Goal: Information Seeking & Learning: Learn about a topic

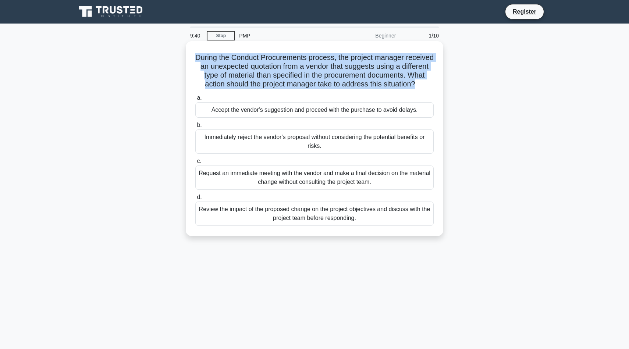
click at [355, 213] on div "Review the impact of the proposed change on the project objectives and discuss …" at bounding box center [314, 214] width 238 height 24
click at [195, 200] on input "d. Review the impact of the proposed change on the project objectives and discu…" at bounding box center [195, 197] width 0 height 5
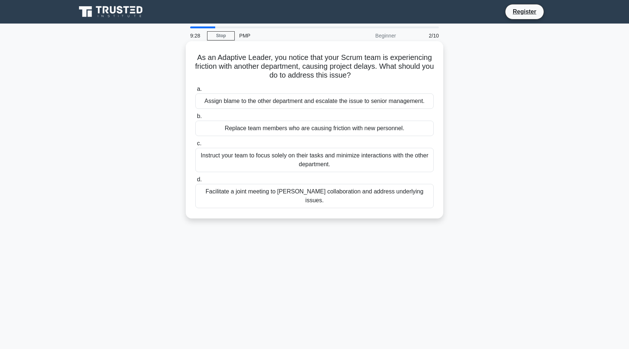
click at [355, 194] on div "Facilitate a joint meeting to [PERSON_NAME] collaboration and address underlyin…" at bounding box center [314, 196] width 238 height 24
click at [195, 182] on input "d. Facilitate a joint meeting to [PERSON_NAME] collaboration and address underl…" at bounding box center [195, 179] width 0 height 5
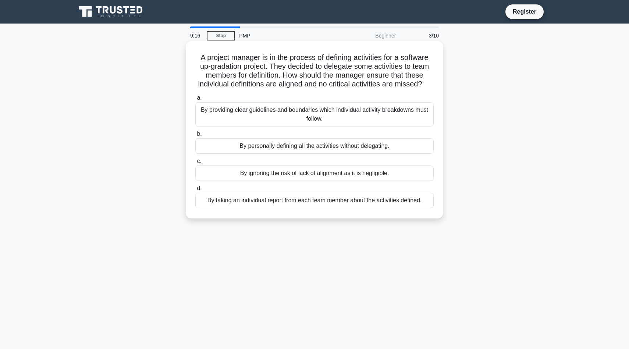
click at [351, 111] on div "By providing clear guidelines and boundaries which individual activity breakdow…" at bounding box center [314, 114] width 238 height 24
click at [195, 100] on input "a. By providing clear guidelines and boundaries which individual activity break…" at bounding box center [195, 98] width 0 height 5
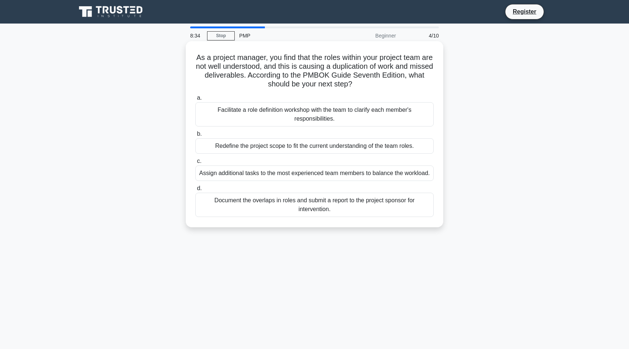
click at [364, 109] on div "Facilitate a role definition workshop with the team to clarify each member's re…" at bounding box center [314, 114] width 238 height 24
click at [195, 100] on input "a. Facilitate a role definition workshop with the team to clarify each member's…" at bounding box center [195, 98] width 0 height 5
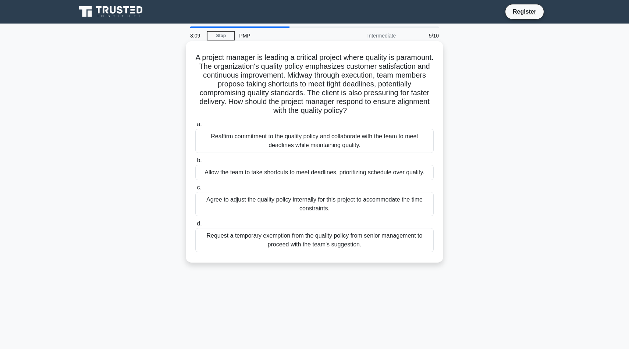
click at [358, 150] on div "Reaffirm commitment to the quality policy and collaborate with the team to meet…" at bounding box center [314, 141] width 238 height 24
click at [195, 127] on input "a. Reaffirm commitment to the quality policy and collaborate with the team to m…" at bounding box center [195, 124] width 0 height 5
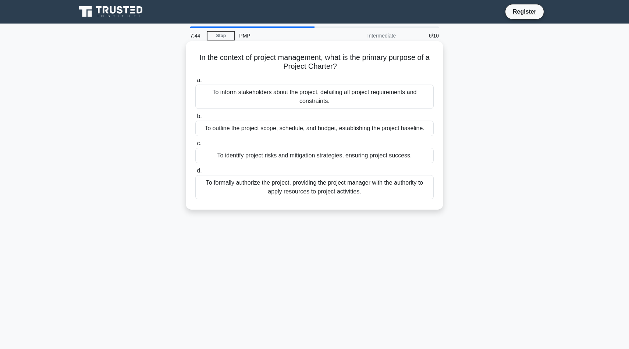
click at [345, 128] on div "To outline the project scope, schedule, and budget, establishing the project ba…" at bounding box center [314, 128] width 238 height 15
click at [195, 119] on input "b. To outline the project scope, schedule, and budget, establishing the project…" at bounding box center [195, 116] width 0 height 5
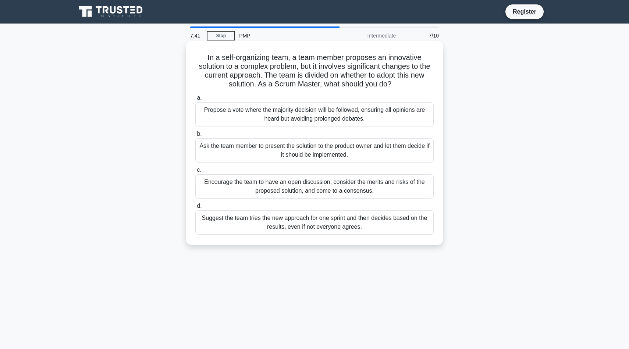
click at [347, 114] on div "Propose a vote where the majority decision will be followed, ensuring all opini…" at bounding box center [314, 114] width 238 height 24
click at [195, 100] on input "a. Propose a vote where the majority decision will be followed, ensuring all op…" at bounding box center [195, 98] width 0 height 5
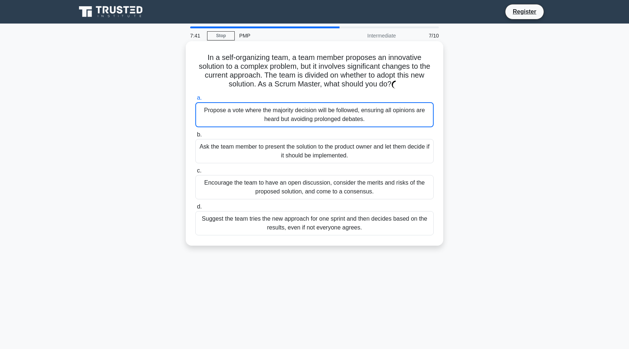
click at [347, 114] on div "Propose a vote where the majority decision will be followed, ensuring all opini…" at bounding box center [314, 114] width 238 height 25
click at [396, 114] on div "Propose a vote where the majority decision will be followed, ensuring all opini…" at bounding box center [314, 114] width 238 height 25
click at [195, 100] on input "a. Propose a vote where the majority decision will be followed, ensuring all op…" at bounding box center [195, 98] width 0 height 5
click at [396, 114] on div "Propose a vote where the majority decision will be followed, ensuring all opini…" at bounding box center [314, 114] width 238 height 25
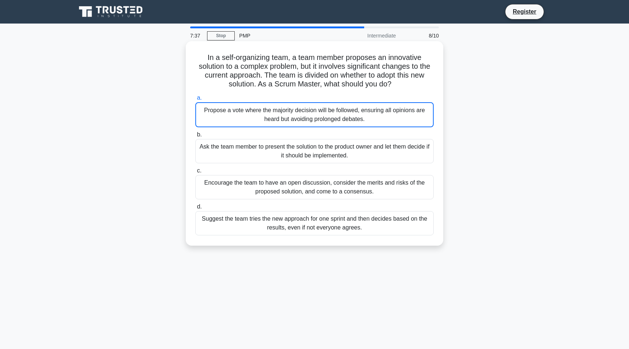
click at [195, 100] on input "a. Propose a vote where the majority decision will be followed, ensuring all op…" at bounding box center [195, 98] width 0 height 5
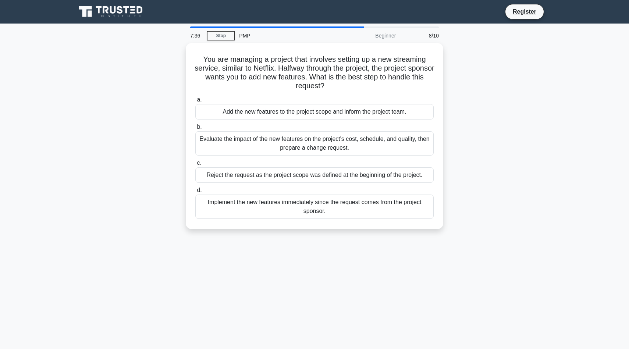
click at [396, 114] on div "Add the new features to the project scope and inform the project team." at bounding box center [314, 111] width 238 height 15
click at [195, 102] on input "a. Add the new features to the project scope and inform the project team." at bounding box center [195, 100] width 0 height 5
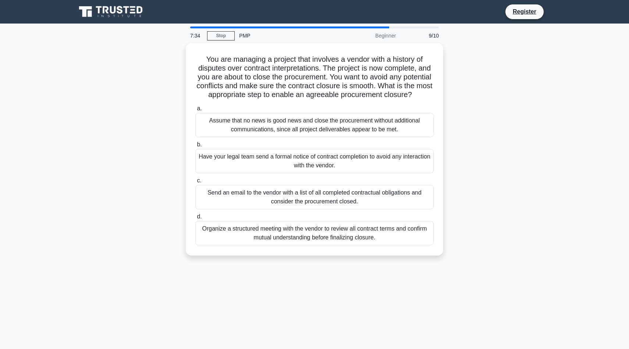
click at [396, 114] on div "Assume that no news is good news and close the procurement without additional c…" at bounding box center [314, 125] width 238 height 24
click at [195, 111] on input "a. Assume that no news is good news and close the procurement without additiona…" at bounding box center [195, 108] width 0 height 5
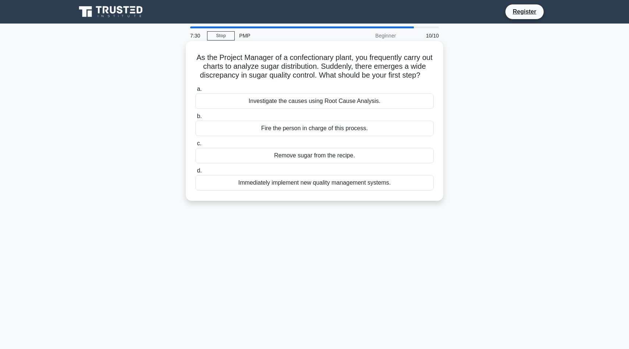
click at [376, 99] on div "Investigate the causes using Root Cause Analysis." at bounding box center [314, 100] width 238 height 15
click at [195, 92] on input "a. Investigate the causes using Root Cause Analysis." at bounding box center [195, 89] width 0 height 5
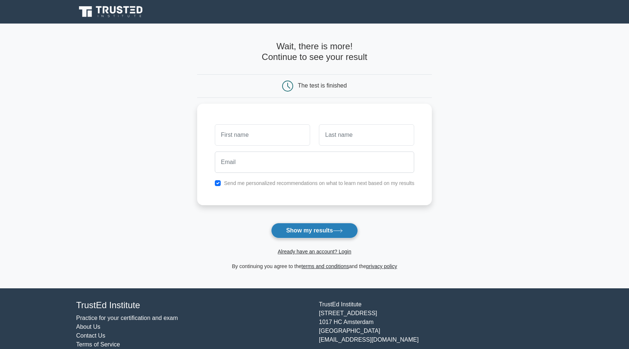
click at [337, 230] on icon at bounding box center [338, 231] width 10 height 4
